Goal: Find specific page/section: Find specific page/section

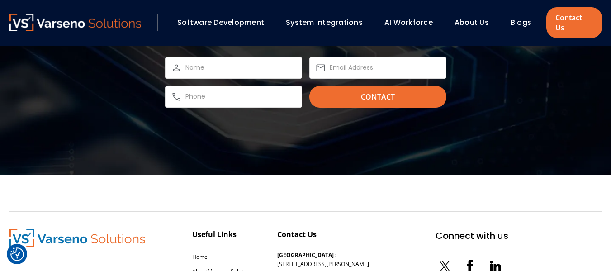
scroll to position [2710, 0]
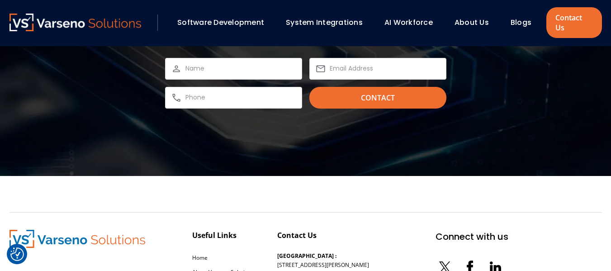
click at [336, 17] on link "System Integrations" at bounding box center [324, 22] width 77 height 10
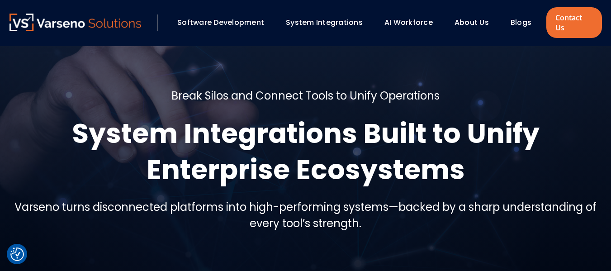
click at [307, 20] on link "System Integrations" at bounding box center [324, 22] width 77 height 10
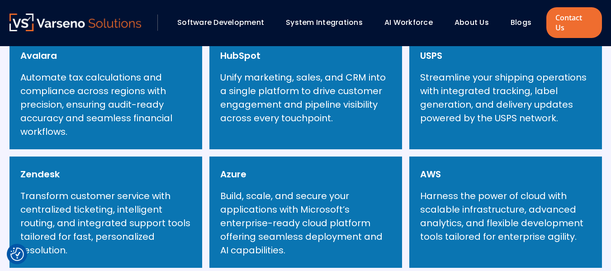
scroll to position [487, 0]
